Goal: Information Seeking & Learning: Learn about a topic

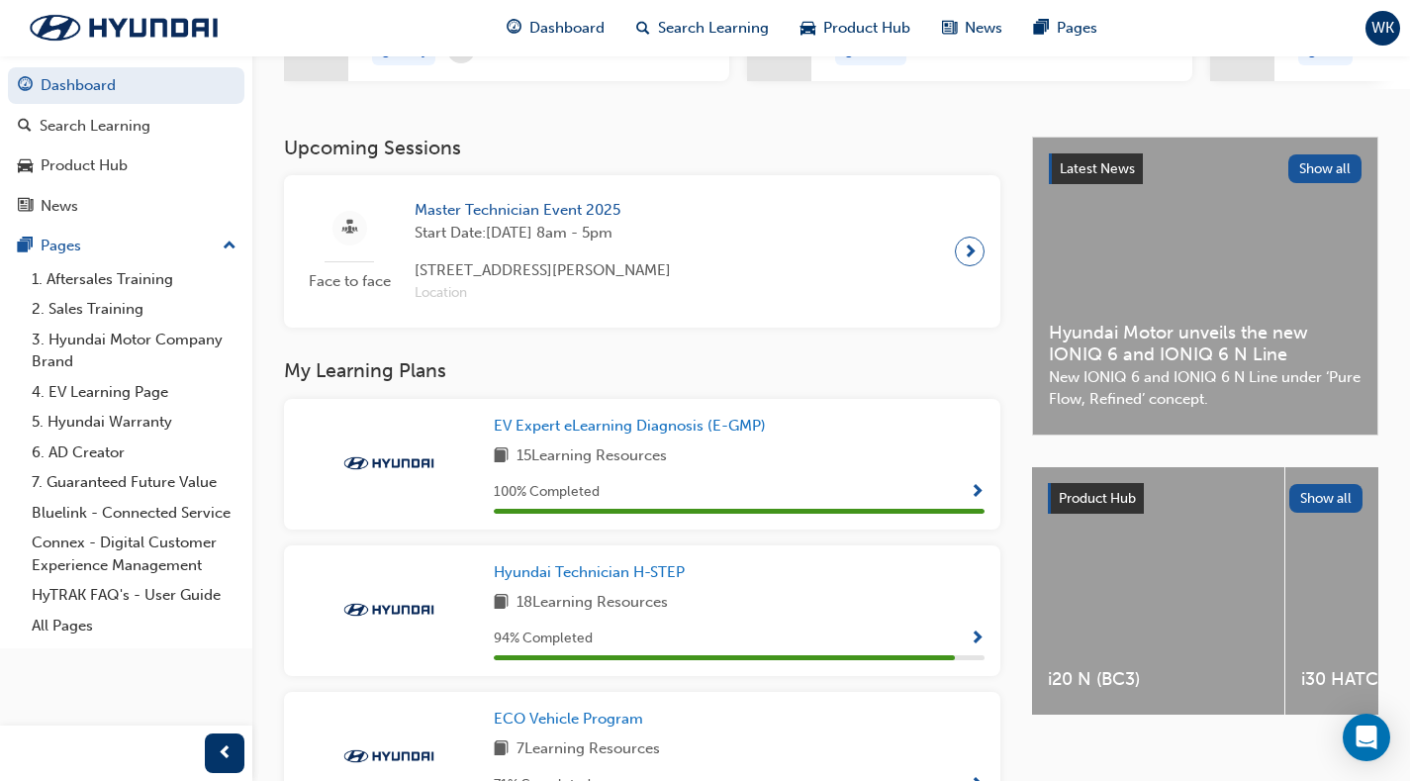
scroll to position [495, 0]
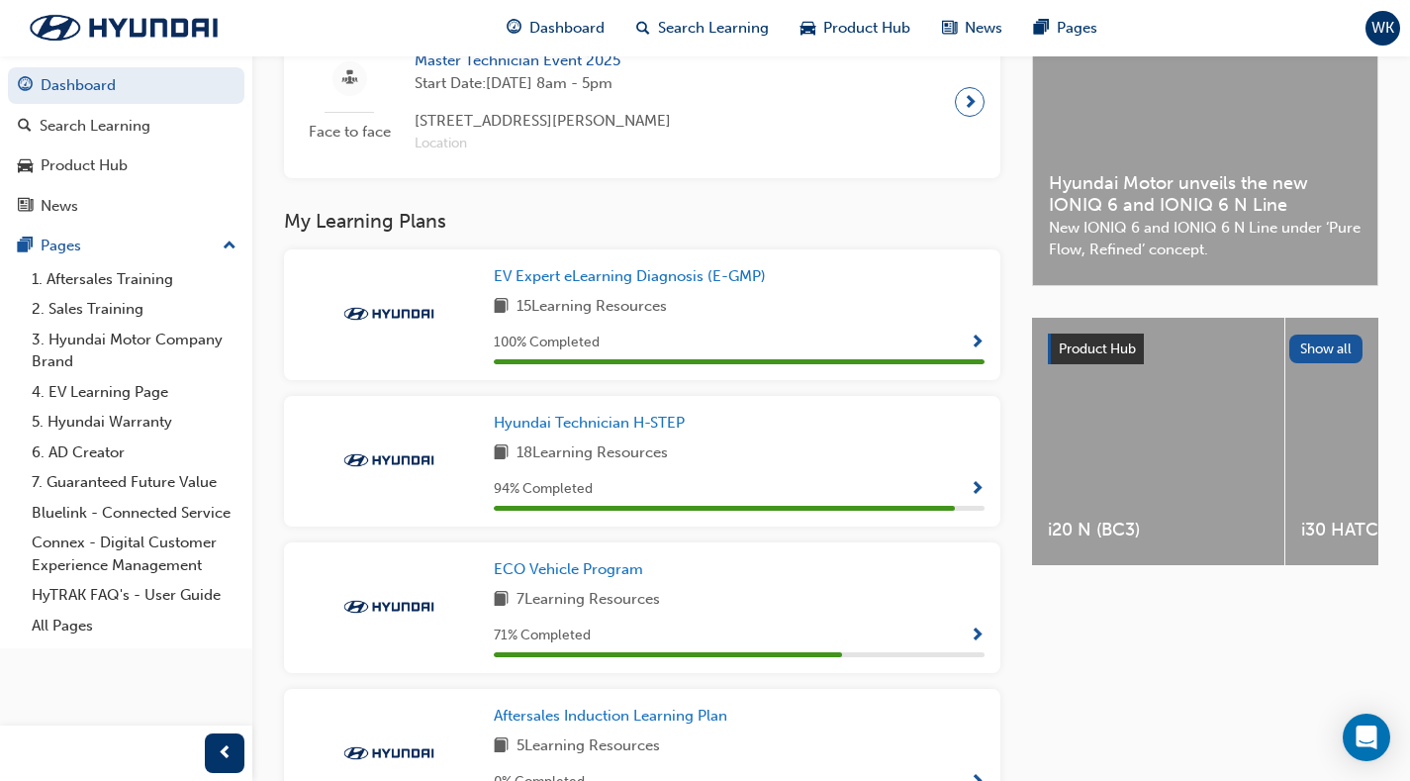
click at [984, 499] on span "Show Progress" at bounding box center [977, 490] width 15 height 18
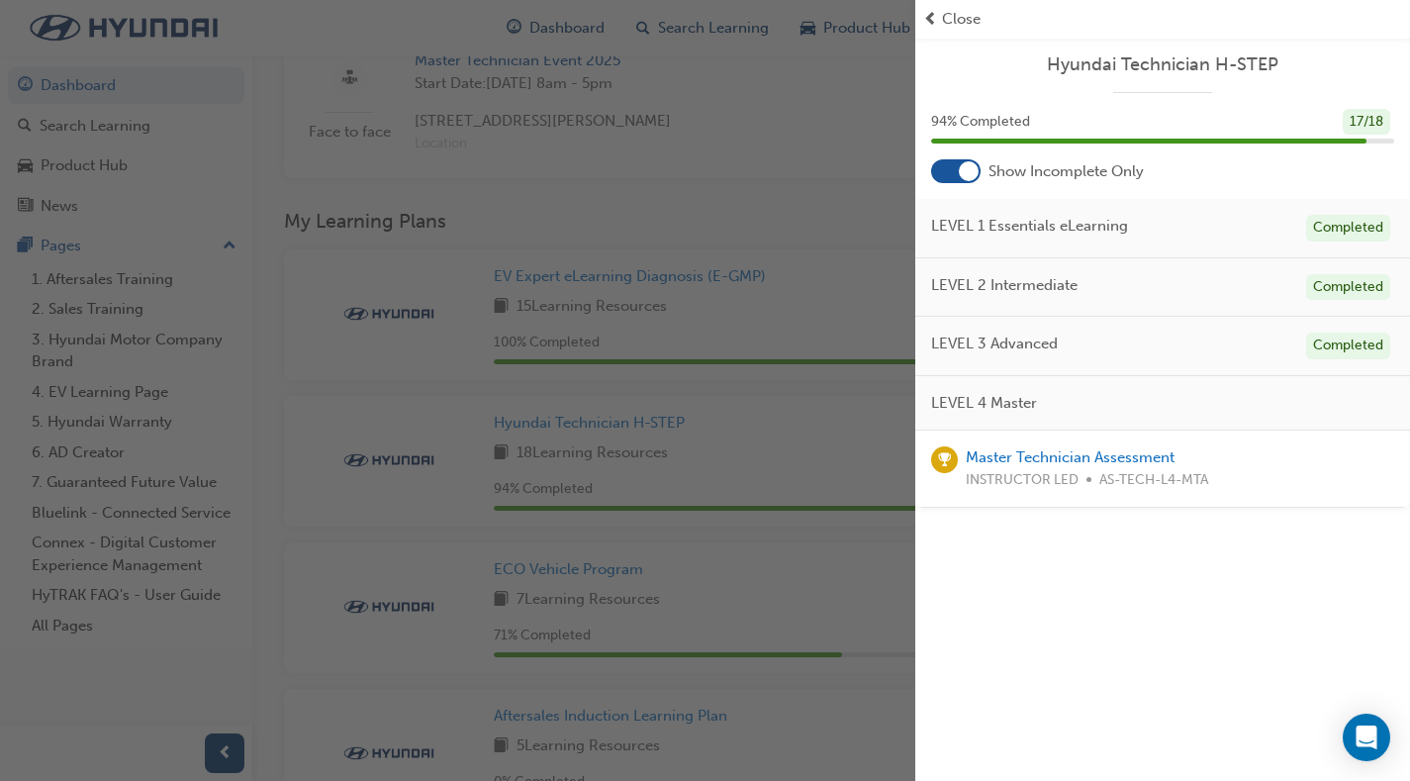
click at [958, 170] on div at bounding box center [955, 171] width 49 height 24
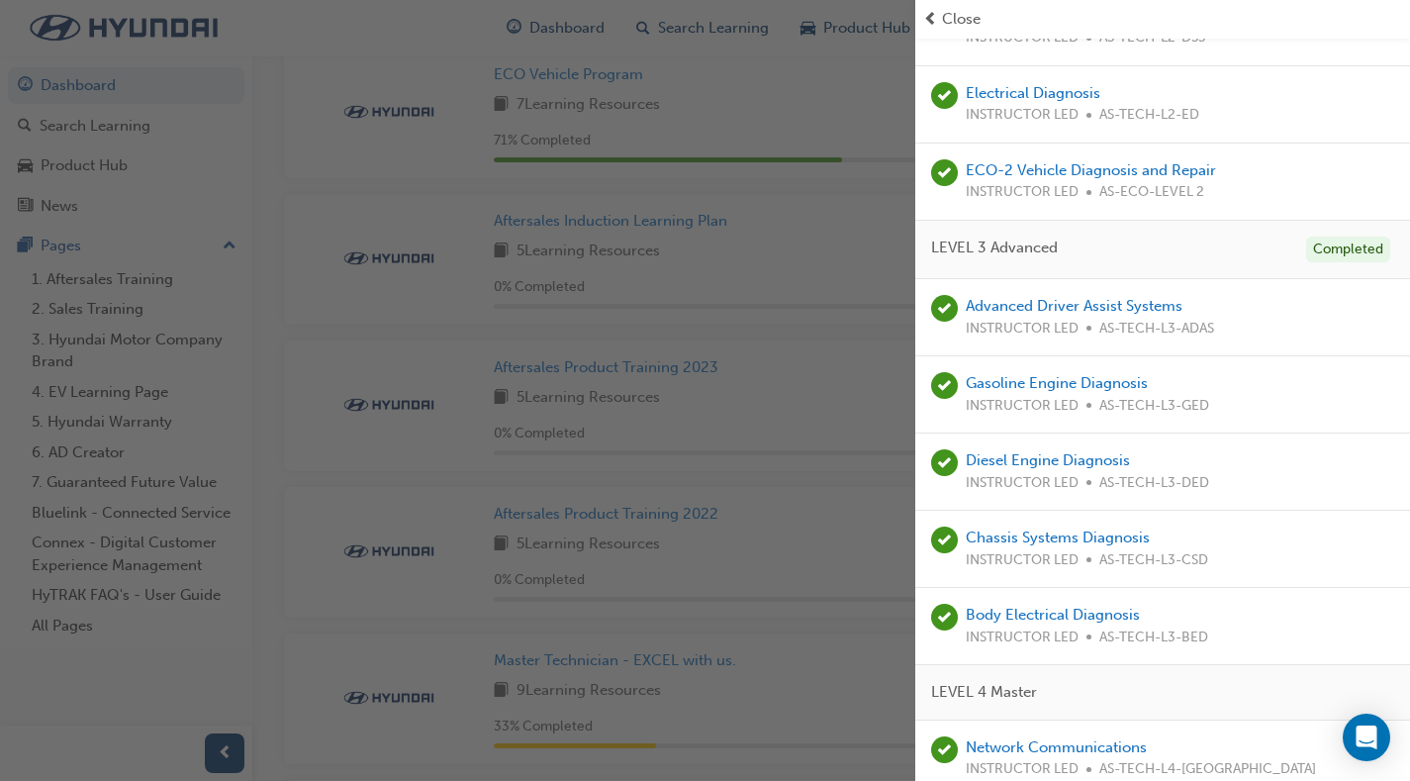
scroll to position [989, 0]
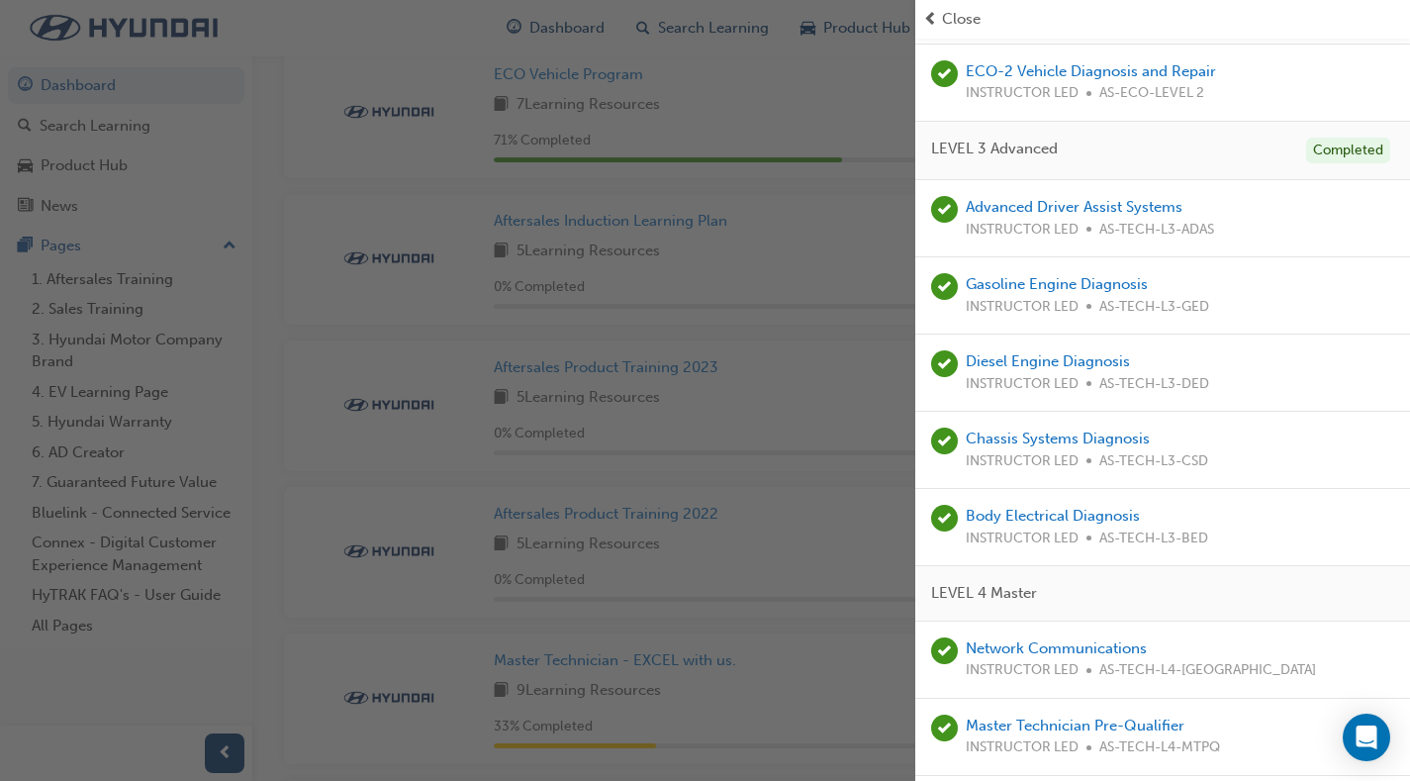
click at [1038, 221] on span "INSTRUCTOR LED" at bounding box center [1022, 230] width 113 height 23
click at [1035, 206] on link "Advanced Driver Assist Systems" at bounding box center [1074, 207] width 217 height 18
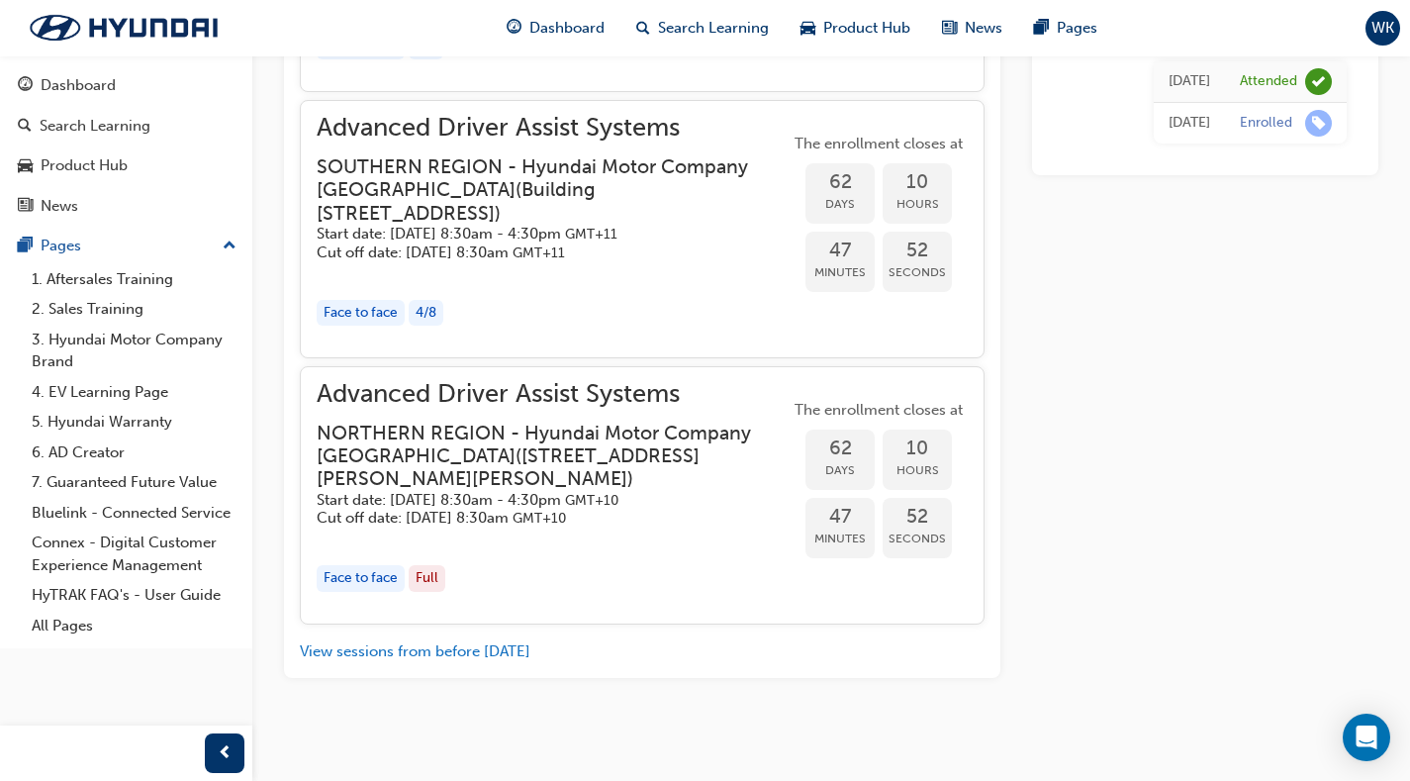
scroll to position [3095, 0]
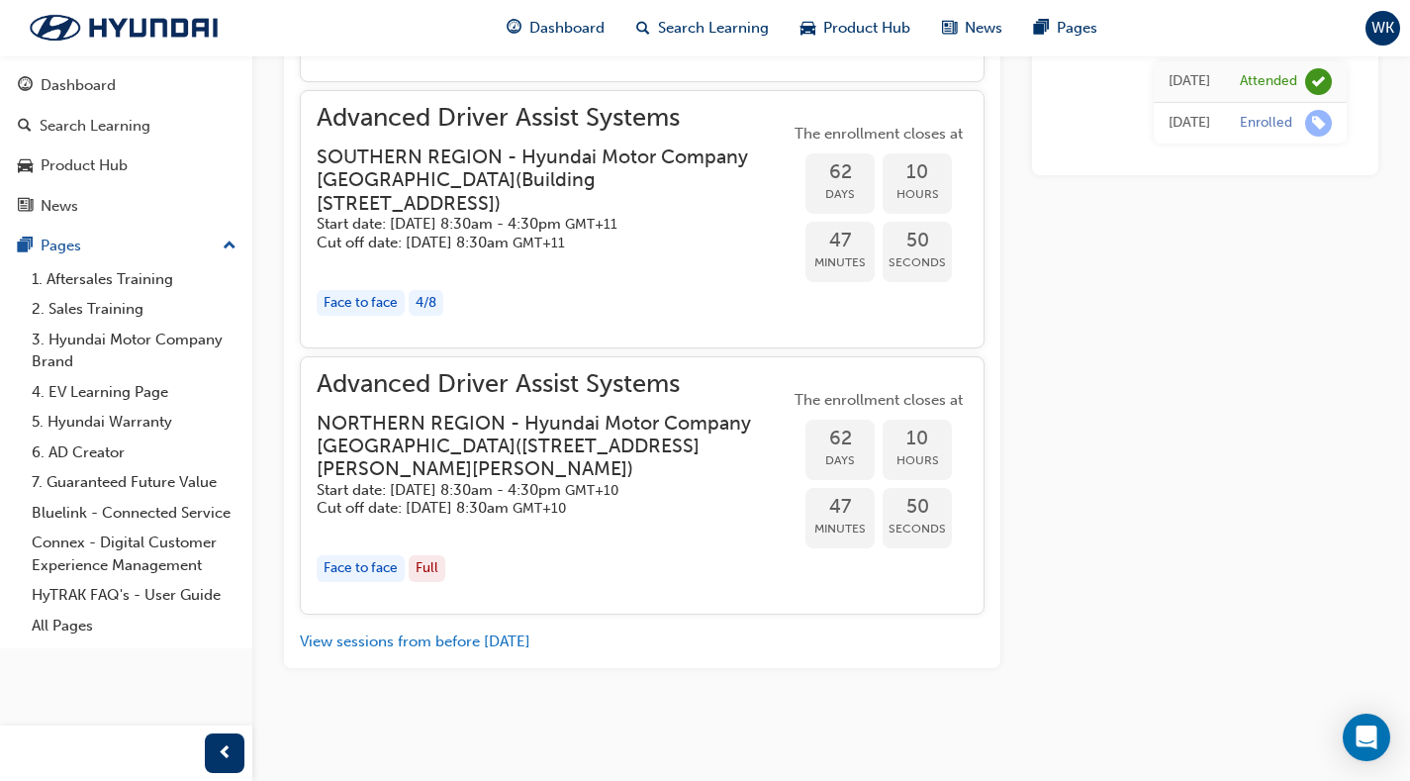
click at [626, 455] on h3 "NORTHERN REGION - Hyundai Motor Company [GEOGRAPHIC_DATA] ( [STREET_ADDRESS][PE…" at bounding box center [537, 446] width 441 height 69
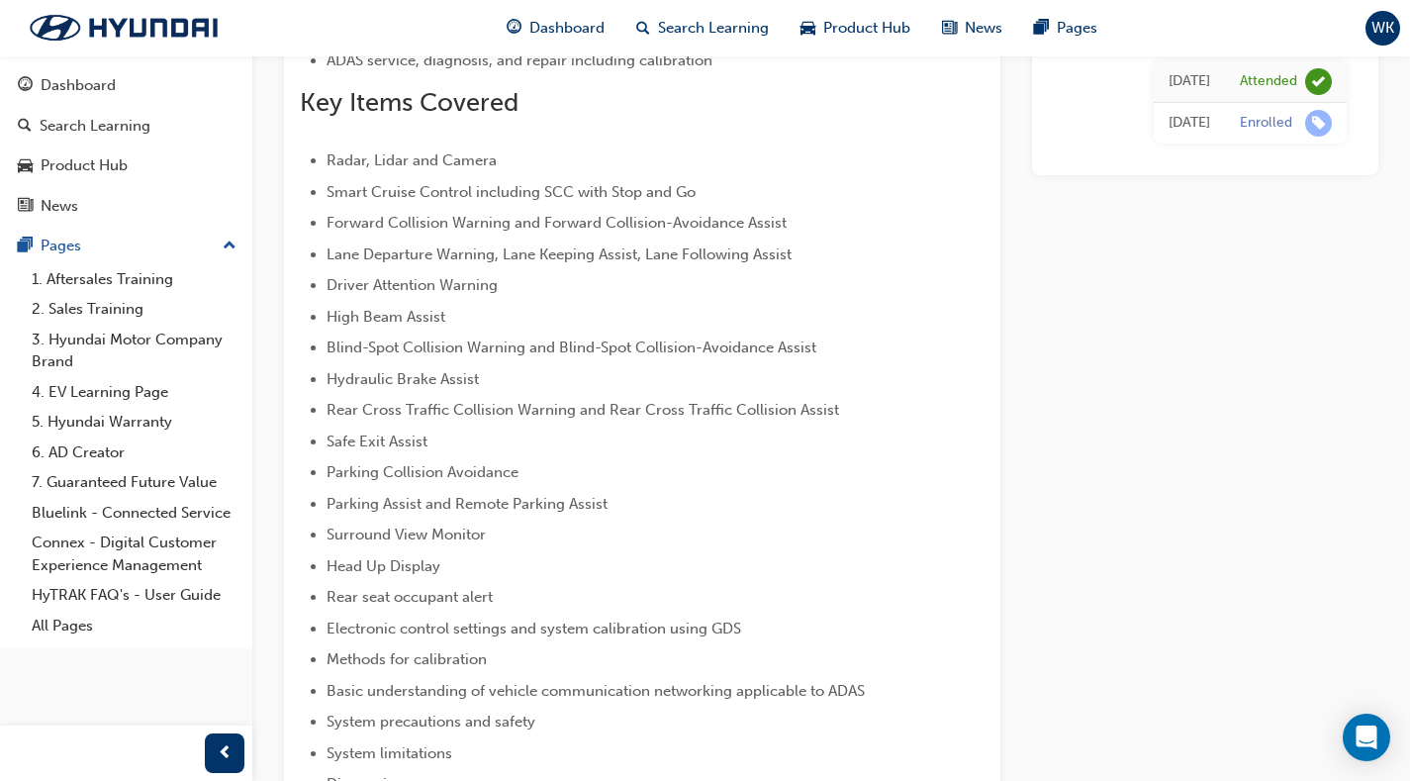
scroll to position [0, 0]
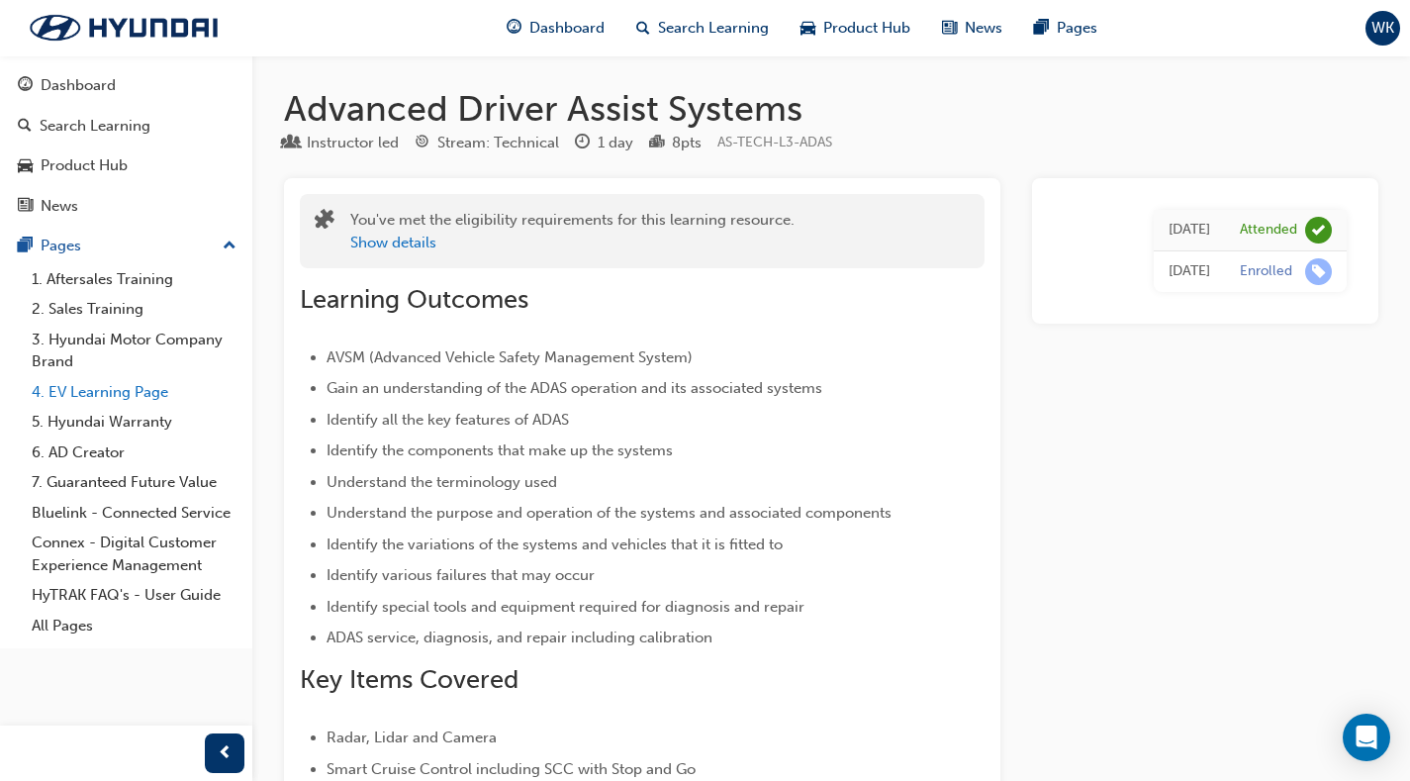
click at [154, 397] on link "4. EV Learning Page" at bounding box center [134, 392] width 221 height 31
